Goal: Navigation & Orientation: Find specific page/section

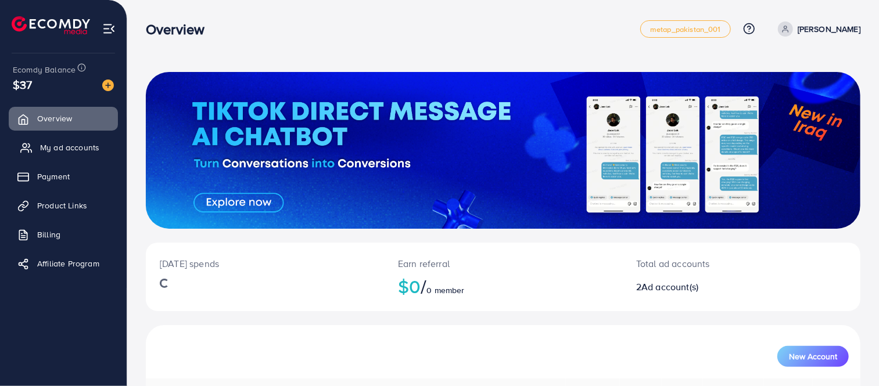
click at [67, 148] on span "My ad accounts" at bounding box center [69, 148] width 59 height 12
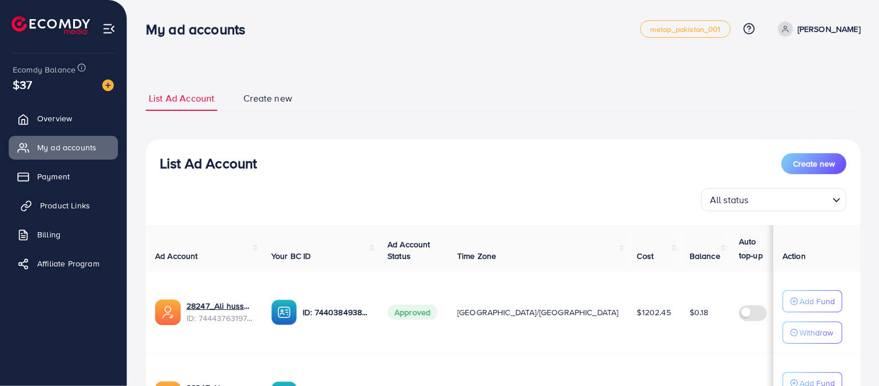
click at [62, 201] on span "Product Links" at bounding box center [65, 206] width 50 height 12
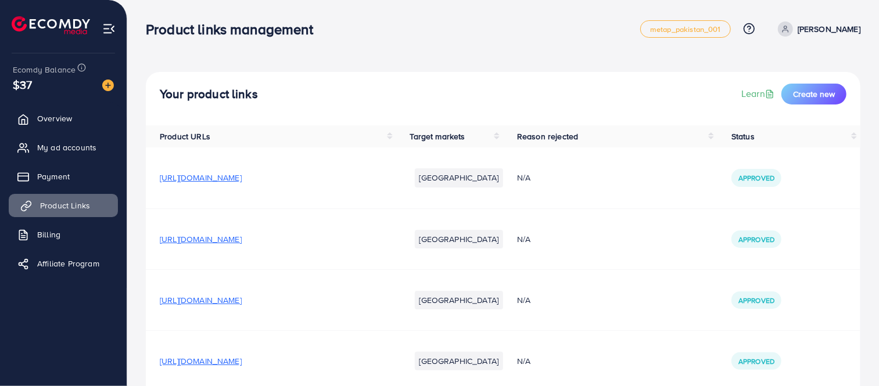
click at [62, 201] on span "Product Links" at bounding box center [65, 206] width 50 height 12
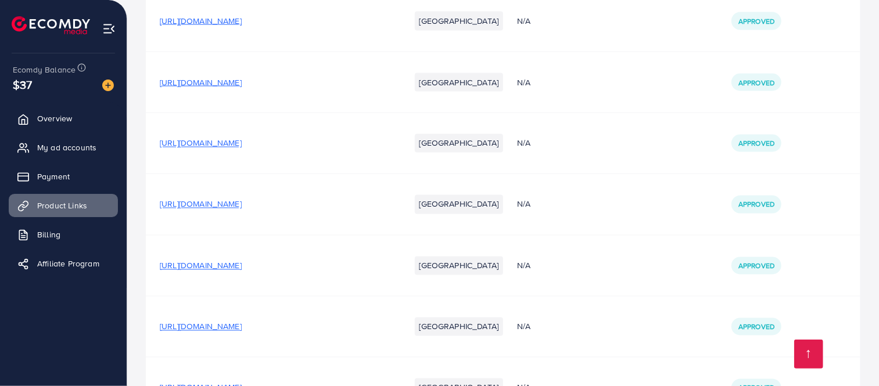
scroll to position [24950, 0]
click at [242, 261] on span "[URL][DOMAIN_NAME]" at bounding box center [201, 267] width 82 height 12
click at [242, 199] on span "[URL][DOMAIN_NAME]" at bounding box center [201, 205] width 82 height 12
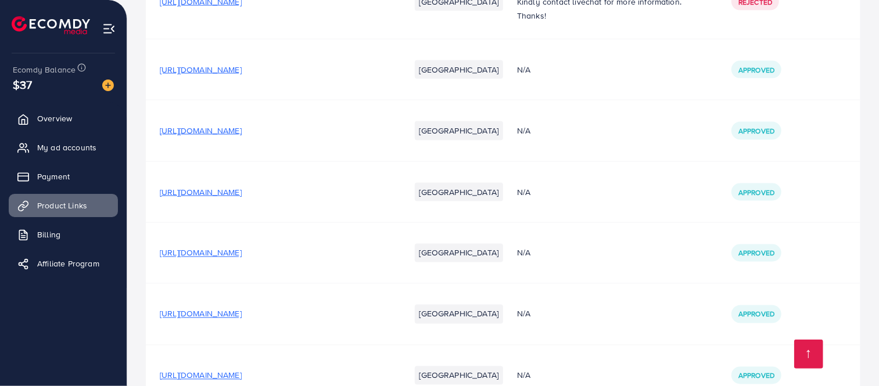
scroll to position [24840, 0]
click at [242, 187] on span "[URL][DOMAIN_NAME]" at bounding box center [201, 193] width 82 height 12
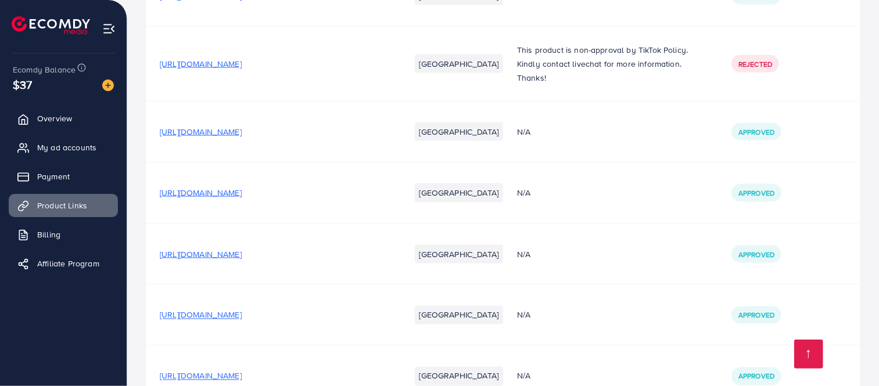
scroll to position [24767, 0]
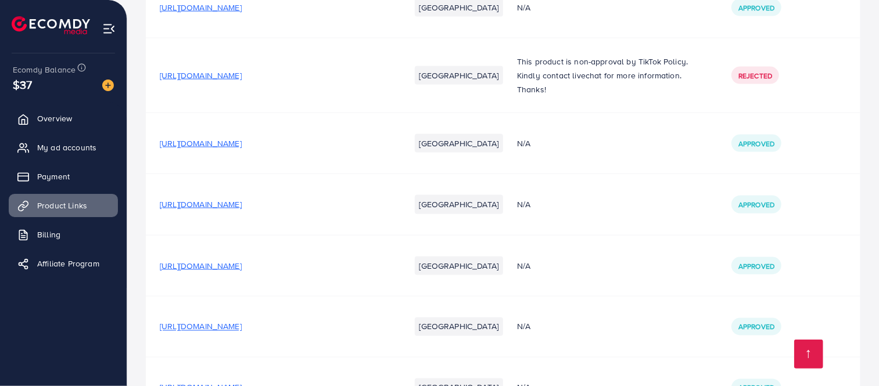
click at [242, 199] on span "[URL][DOMAIN_NAME]" at bounding box center [201, 205] width 82 height 12
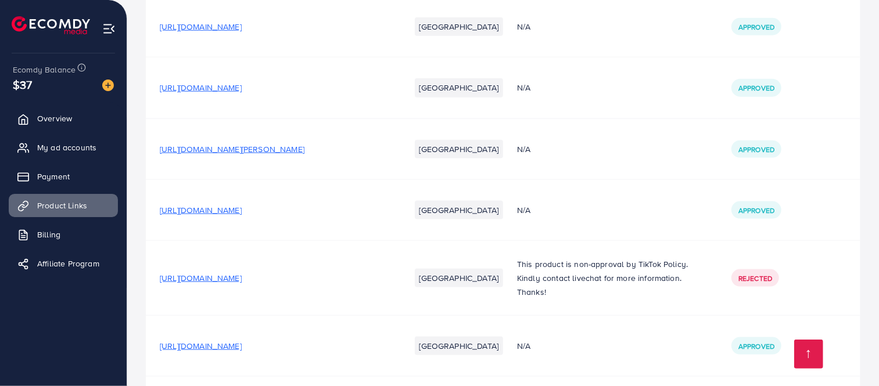
scroll to position [24557, 0]
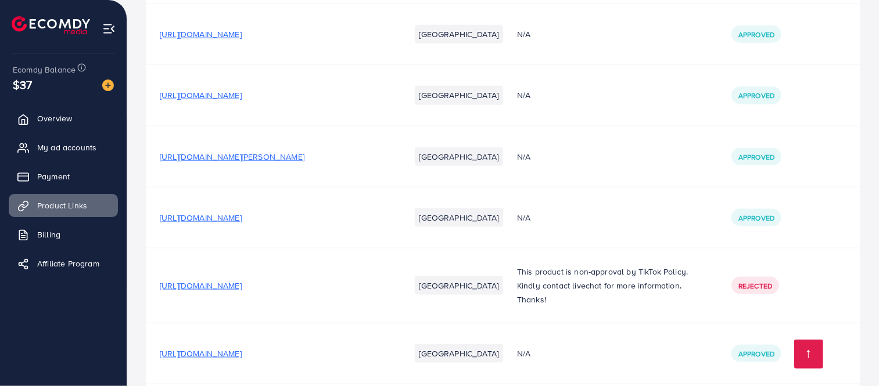
click at [242, 212] on span "[URL][DOMAIN_NAME]" at bounding box center [201, 218] width 82 height 12
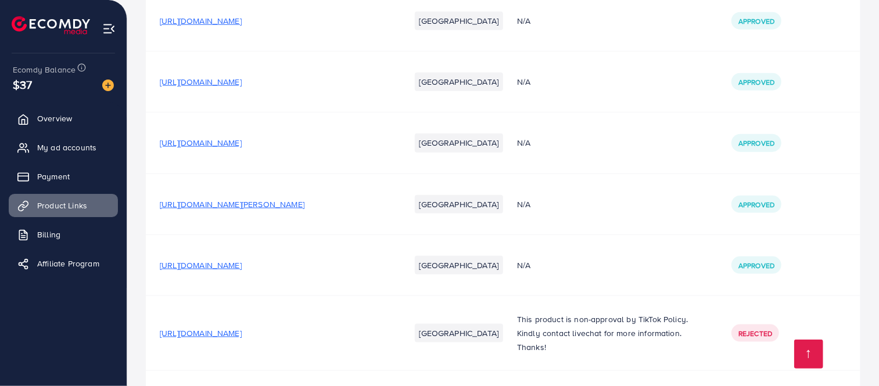
scroll to position [24486, 0]
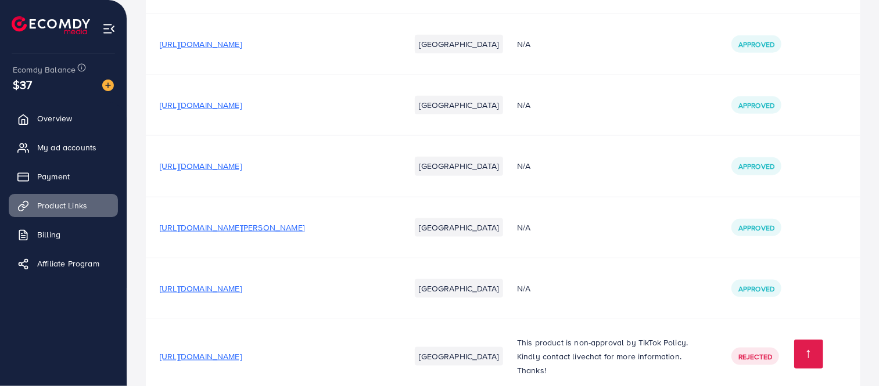
click at [288, 222] on span "[URL][DOMAIN_NAME][PERSON_NAME]" at bounding box center [232, 228] width 145 height 12
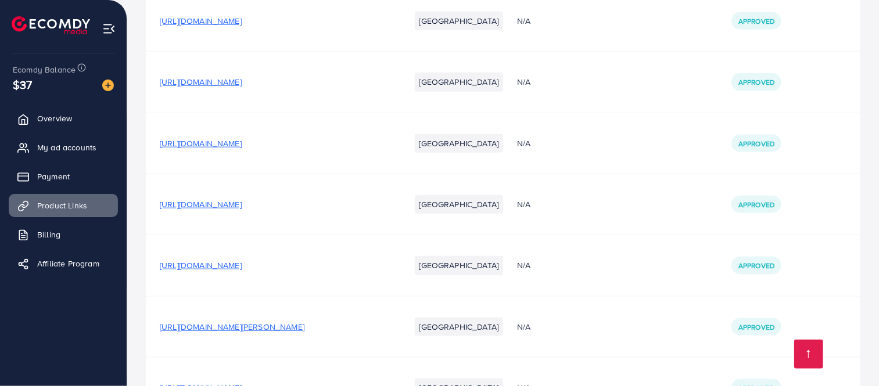
scroll to position [24376, 0]
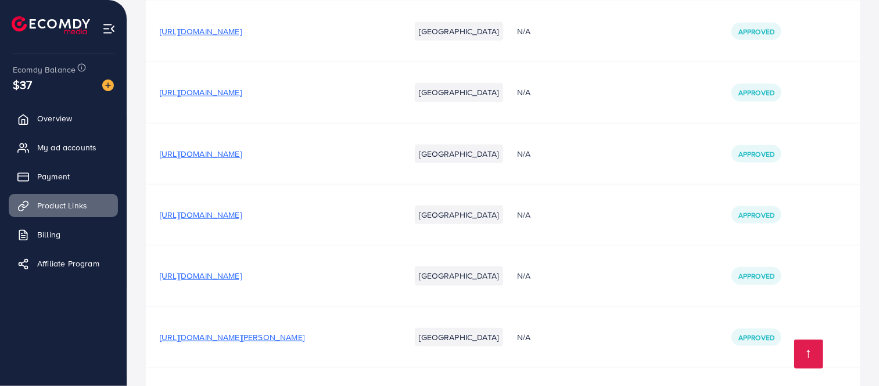
click at [242, 209] on span "[URL][DOMAIN_NAME]" at bounding box center [201, 215] width 82 height 12
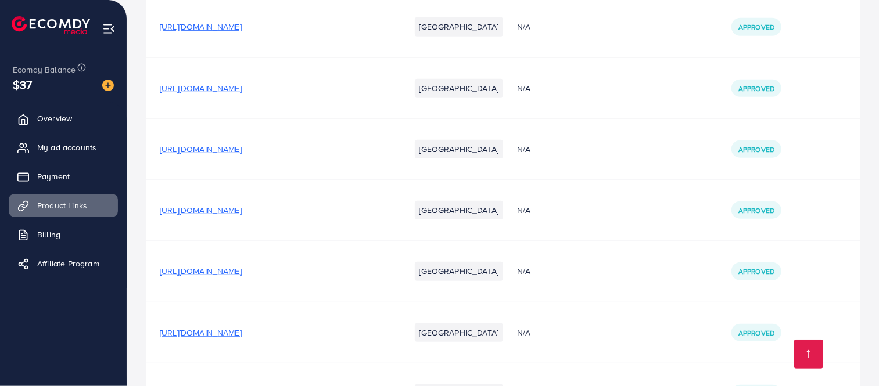
scroll to position [24184, 0]
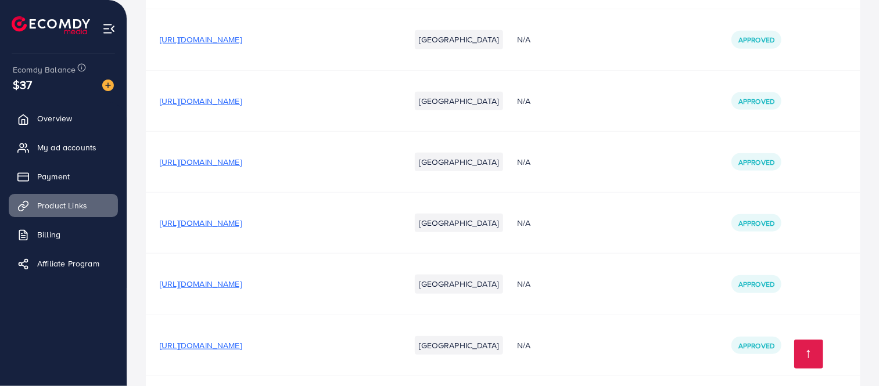
click at [242, 217] on span "[URL][DOMAIN_NAME]" at bounding box center [201, 223] width 82 height 12
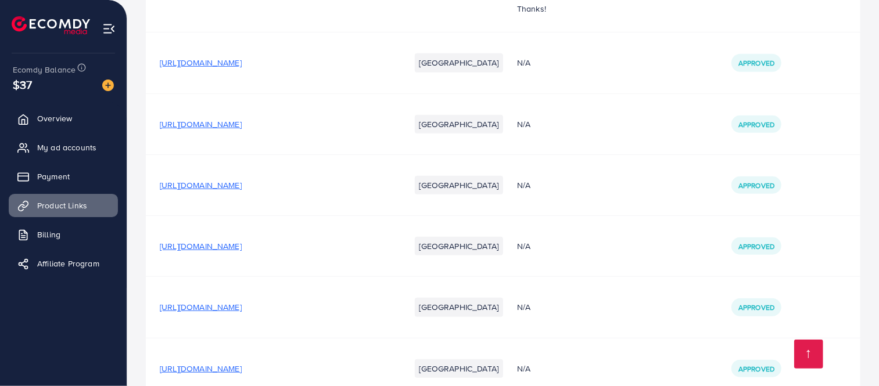
scroll to position [24160, 0]
click at [242, 180] on span "[URL][DOMAIN_NAME]" at bounding box center [201, 186] width 82 height 12
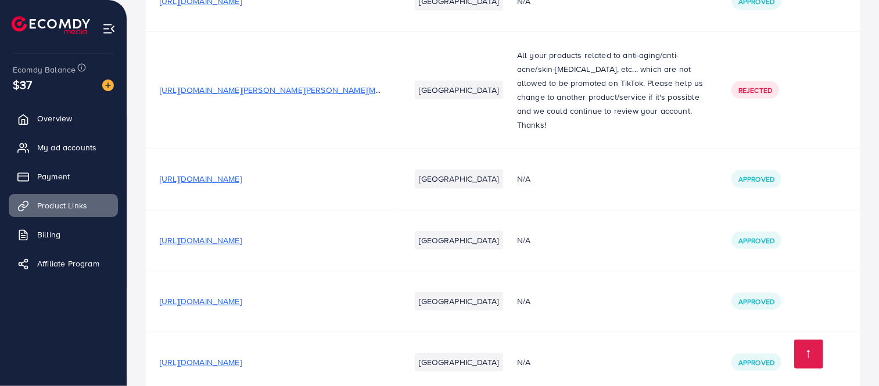
scroll to position [24034, 0]
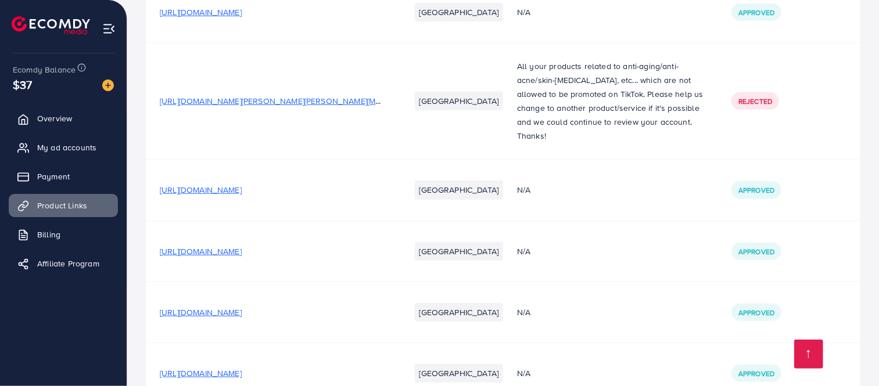
click at [242, 184] on span "[URL][DOMAIN_NAME]" at bounding box center [201, 190] width 82 height 12
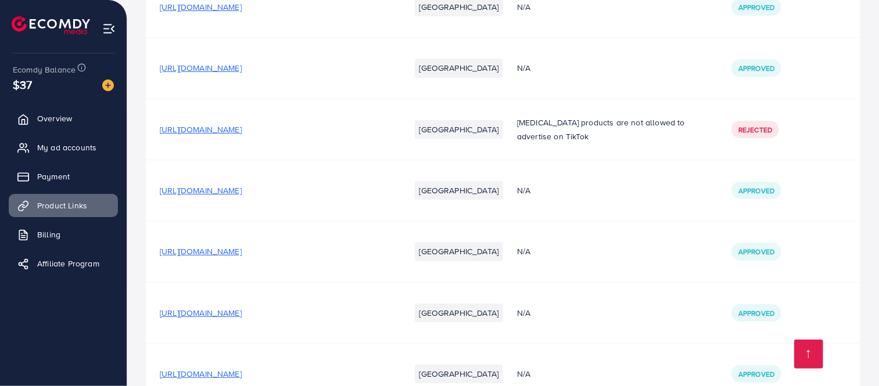
scroll to position [23662, 0]
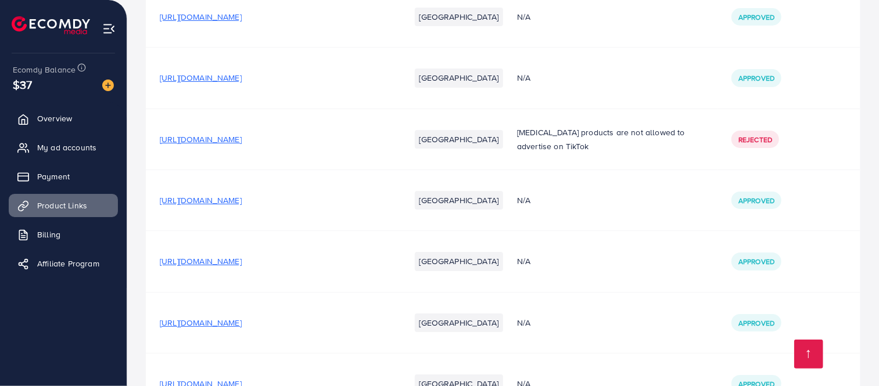
click at [242, 256] on span "[URL][DOMAIN_NAME]" at bounding box center [201, 262] width 82 height 12
click at [242, 195] on span "[URL][DOMAIN_NAME]" at bounding box center [201, 201] width 82 height 12
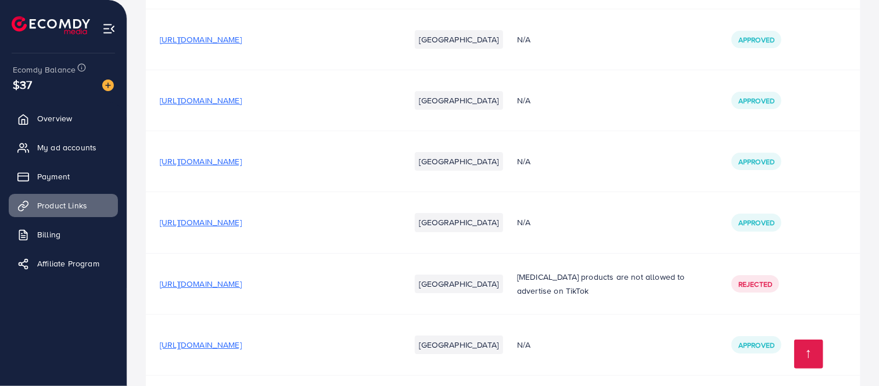
scroll to position [23485, 0]
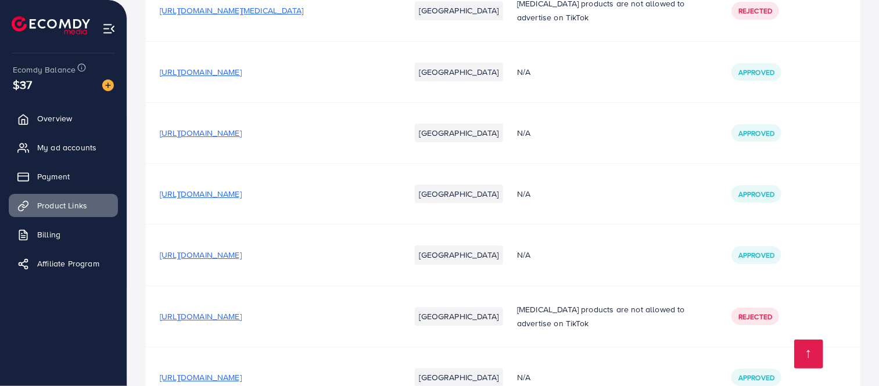
click at [242, 311] on span "[URL][DOMAIN_NAME]" at bounding box center [201, 317] width 82 height 12
click at [242, 188] on span "[URL][DOMAIN_NAME]" at bounding box center [201, 194] width 82 height 12
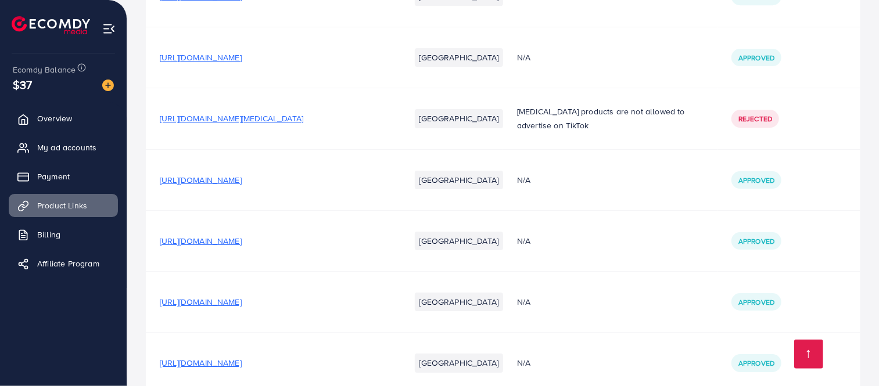
scroll to position [23372, 0]
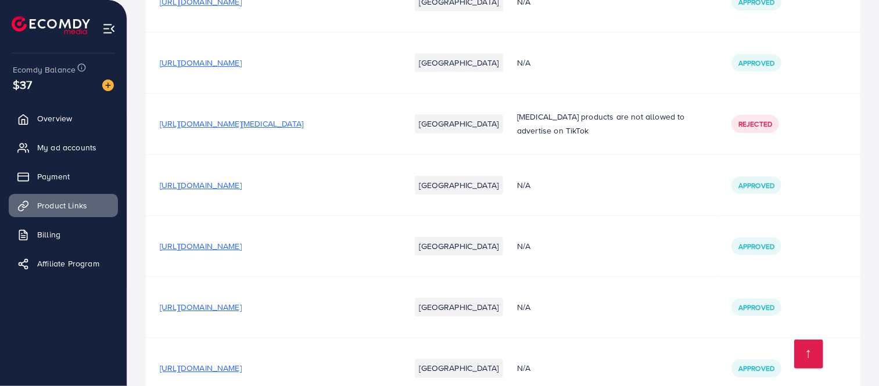
click at [242, 240] on span "[URL][DOMAIN_NAME]" at bounding box center [201, 246] width 82 height 12
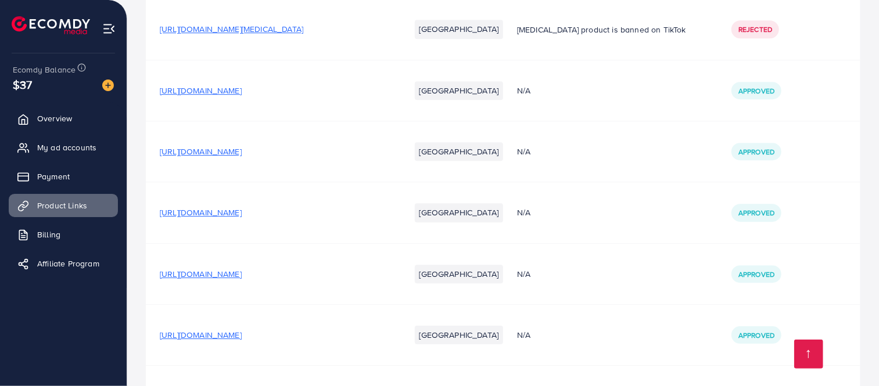
scroll to position [23073, 0]
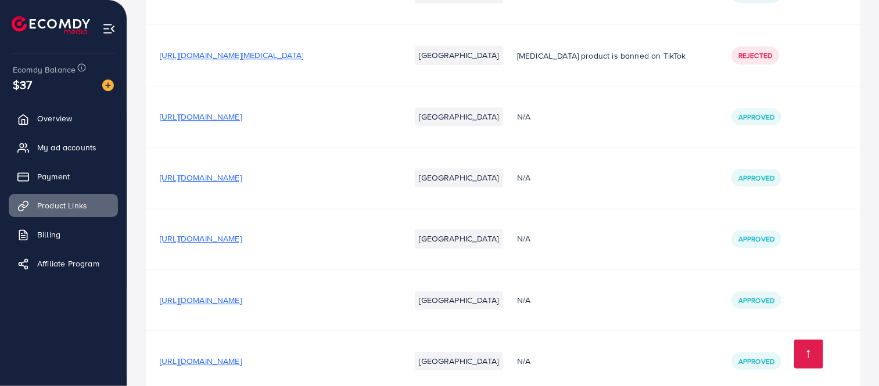
click at [242, 294] on span "[URL][DOMAIN_NAME]" at bounding box center [201, 300] width 82 height 12
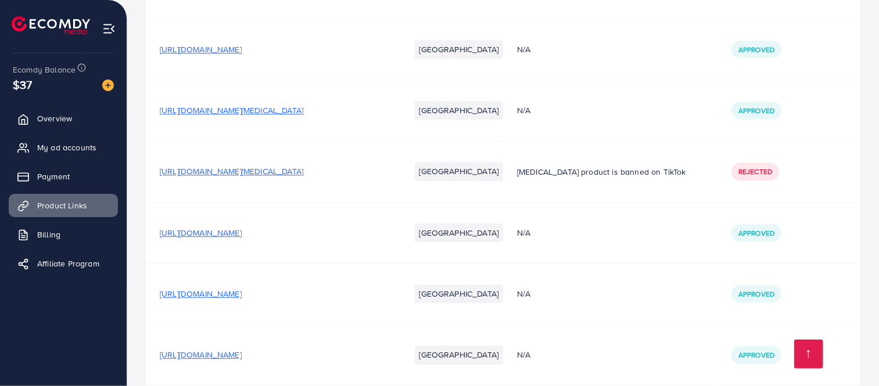
scroll to position [22957, 0]
click at [242, 228] on span "[URL][DOMAIN_NAME]" at bounding box center [201, 234] width 82 height 12
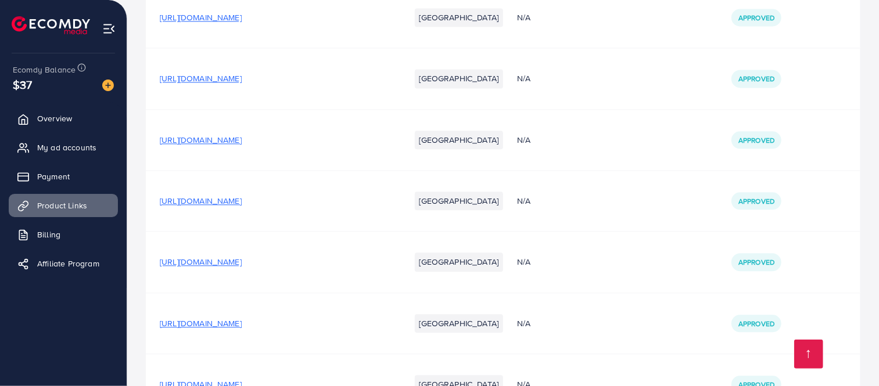
scroll to position [22603, 0]
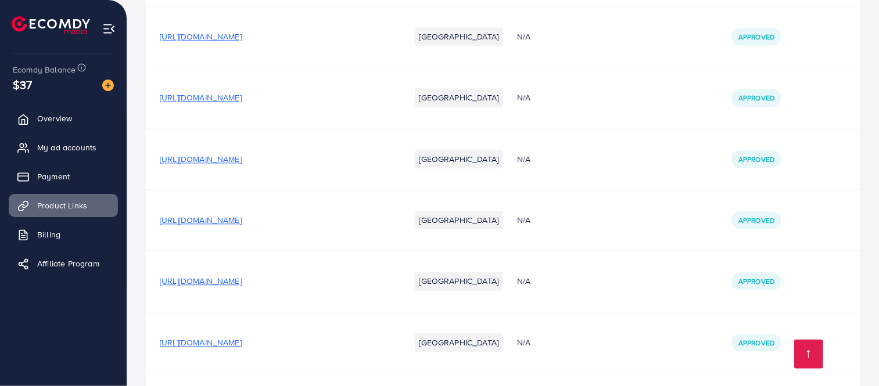
click at [242, 214] on span "[URL][DOMAIN_NAME]" at bounding box center [201, 220] width 82 height 12
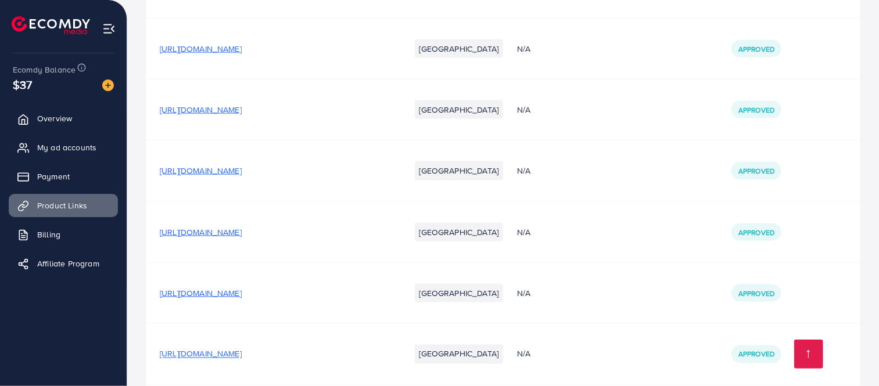
scroll to position [22096, 0]
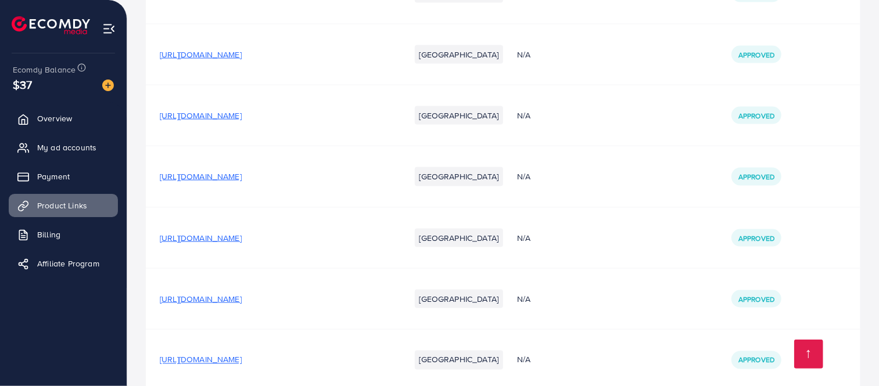
click at [242, 232] on span "[URL][DOMAIN_NAME]" at bounding box center [201, 238] width 82 height 12
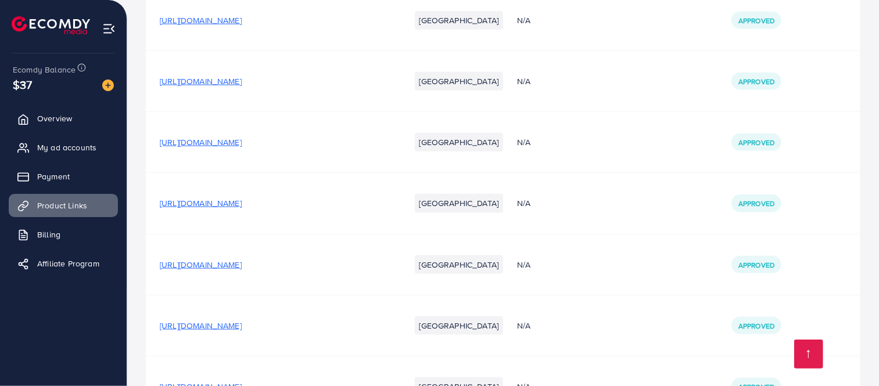
scroll to position [21883, 0]
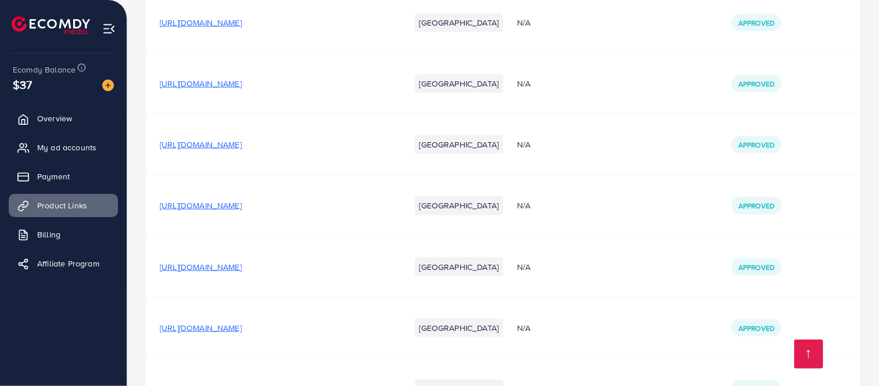
click at [242, 200] on span "[URL][DOMAIN_NAME]" at bounding box center [201, 206] width 82 height 12
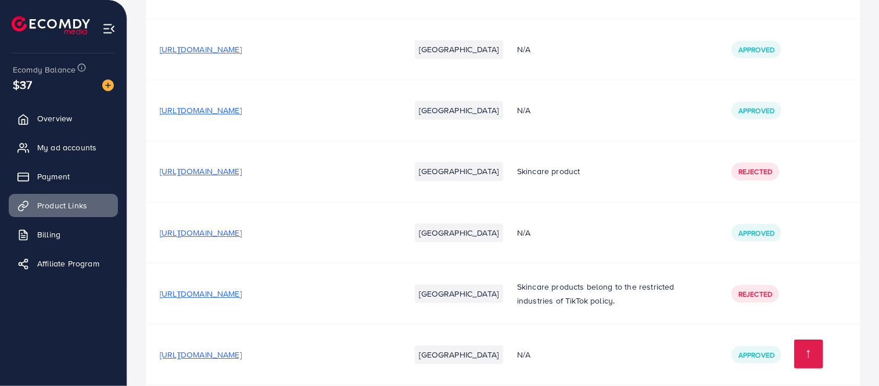
scroll to position [17973, 0]
